Goal: Check status: Check status

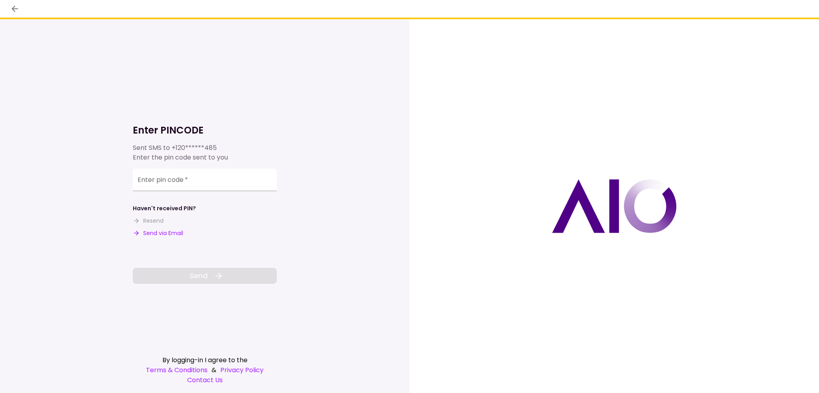
click at [154, 236] on button "Send via Email" at bounding box center [158, 233] width 50 height 8
click at [199, 182] on input "Enter pin code   *" at bounding box center [205, 180] width 144 height 22
click at [152, 184] on div "Enter pin code   *" at bounding box center [205, 180] width 144 height 22
paste input "******"
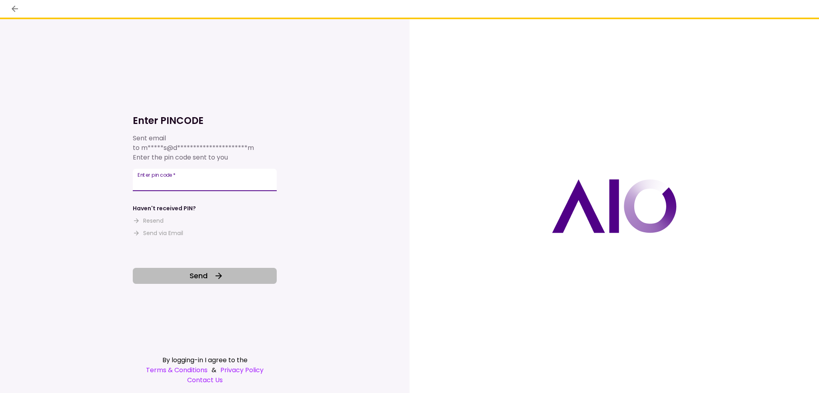
type input "******"
click at [178, 281] on button "Send" at bounding box center [205, 276] width 144 height 16
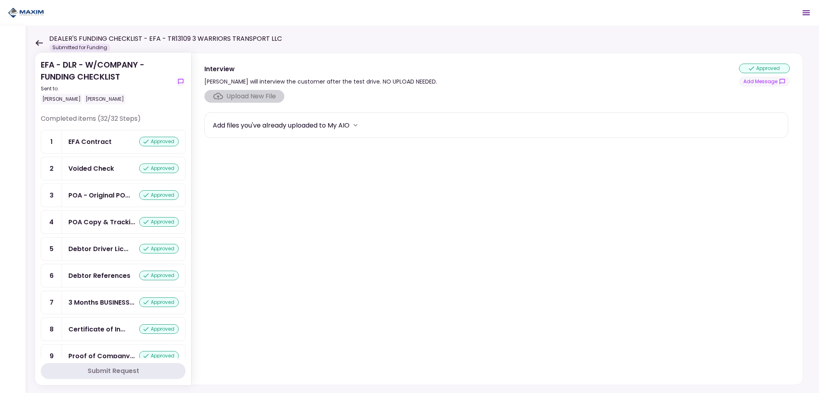
click at [40, 42] on icon at bounding box center [39, 43] width 8 height 6
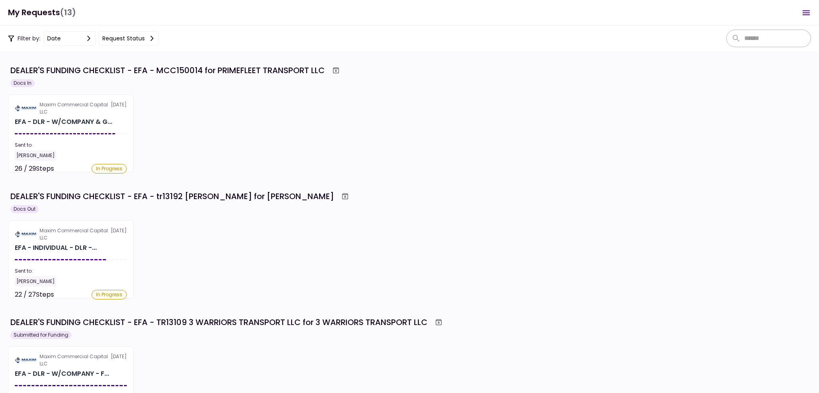
click at [285, 262] on div "Maxim Commercial Capital LLC [DATE] EFA - INDIVIDUAL - DLR -... Sent to: [PERSO…" at bounding box center [409, 259] width 803 height 78
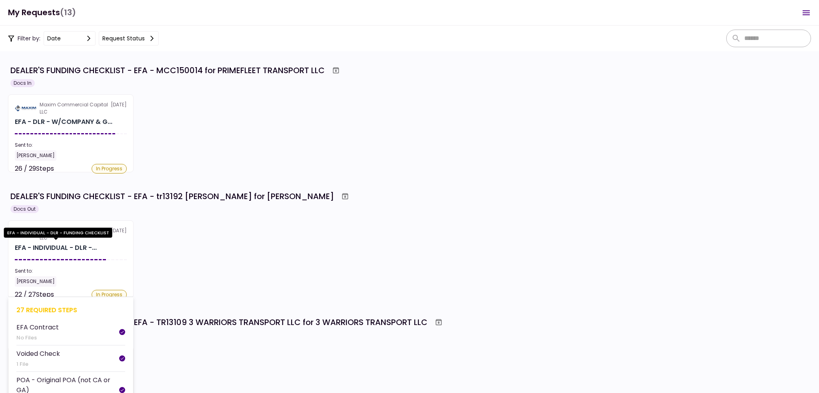
click at [80, 243] on div "EFA - INDIVIDUAL - DLR -..." at bounding box center [56, 248] width 82 height 10
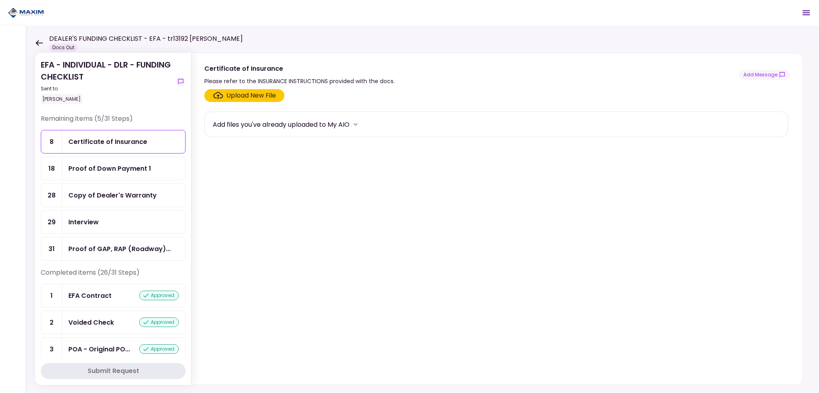
click at [37, 40] on icon at bounding box center [39, 43] width 8 height 6
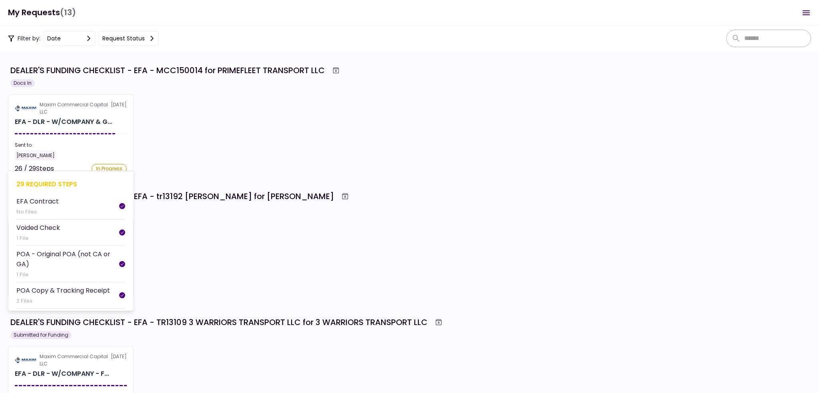
click at [46, 133] on section "Maxim Commercial Capital LLC [DATE] EFA - DLR - W/COMPANY & G... Sent to: [PERS…" at bounding box center [71, 133] width 126 height 78
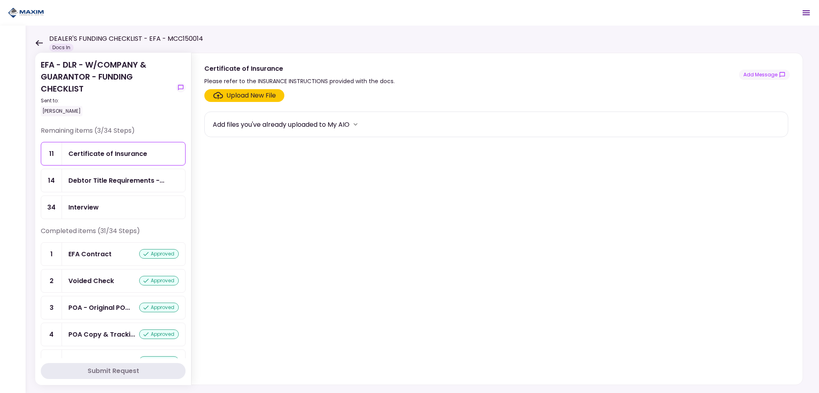
click at [123, 153] on div "Certificate of Insurance" at bounding box center [107, 154] width 79 height 10
